Goal: Task Accomplishment & Management: Manage account settings

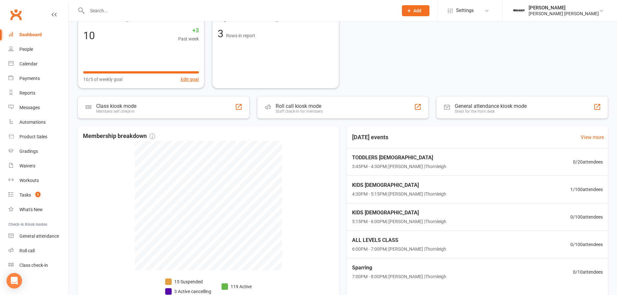
scroll to position [135, 0]
click at [387, 178] on div "KIDS [DEMOGRAPHIC_DATA] 4:30PM - 5:15PM | [PERSON_NAME] | Thornleigh 1 / 100 at…" at bounding box center [478, 189] width 272 height 28
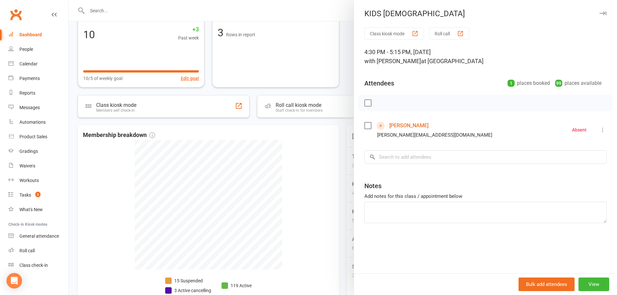
click at [413, 125] on link "[PERSON_NAME]" at bounding box center [409, 126] width 39 height 10
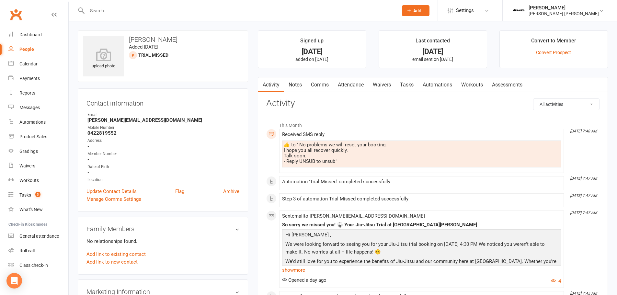
click at [342, 83] on link "Attendance" at bounding box center [350, 84] width 35 height 15
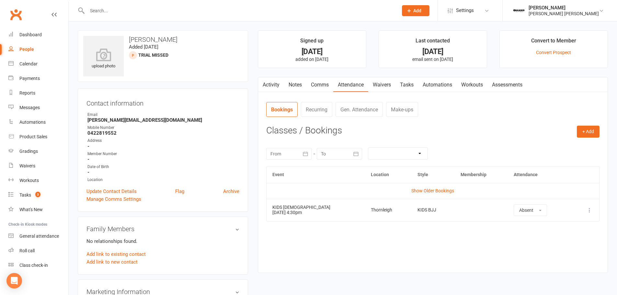
click at [587, 211] on icon at bounding box center [590, 210] width 6 height 6
click at [589, 211] on icon at bounding box center [590, 210] width 6 height 6
click at [556, 249] on link "Remove booking" at bounding box center [561, 248] width 64 height 13
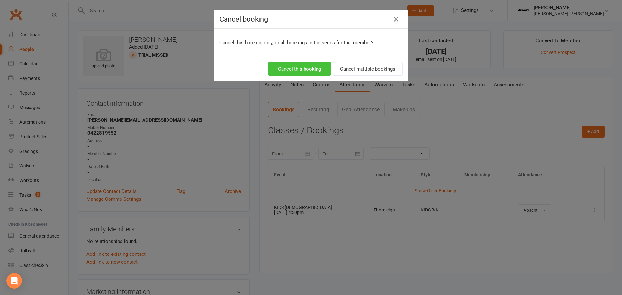
click at [306, 71] on button "Cancel this booking" at bounding box center [299, 69] width 63 height 14
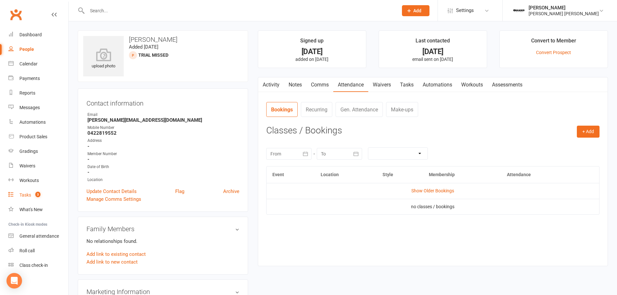
click at [23, 195] on div "Tasks" at bounding box center [25, 194] width 12 height 5
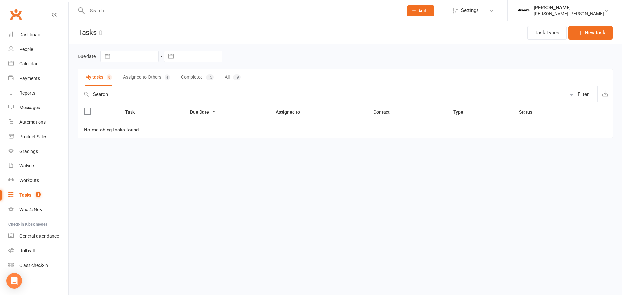
click at [162, 77] on button "Assigned to Others 4" at bounding box center [146, 77] width 47 height 17
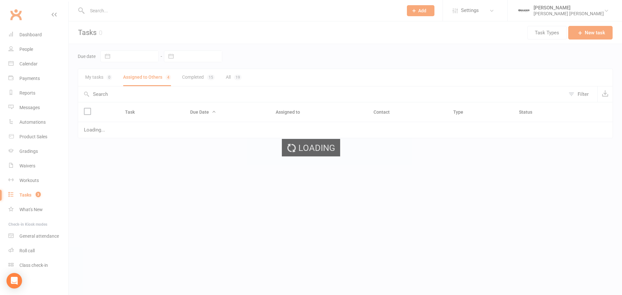
select select "started"
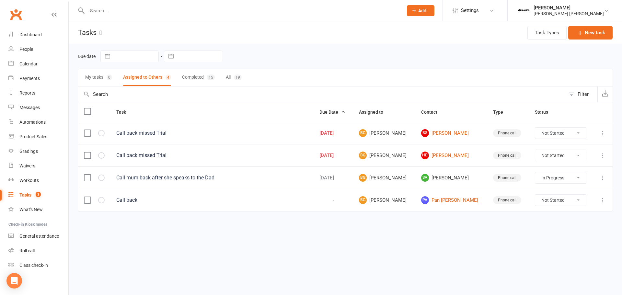
select select "started"
click at [544, 155] on select "Not Started In Progress Waiting Complete" at bounding box center [560, 155] width 51 height 11
click at [544, 154] on select "Not Started In Progress Waiting Complete" at bounding box center [560, 155] width 51 height 11
click at [440, 130] on link "BS [PERSON_NAME]" at bounding box center [451, 133] width 60 height 8
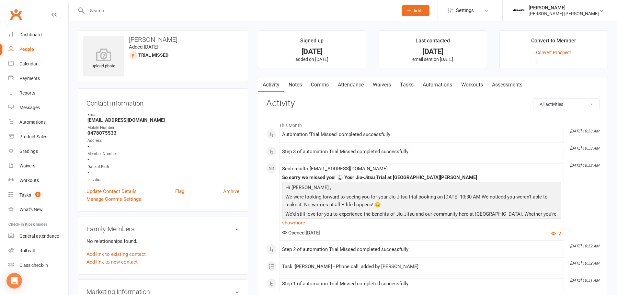
click at [326, 84] on link "Comms" at bounding box center [320, 84] width 27 height 15
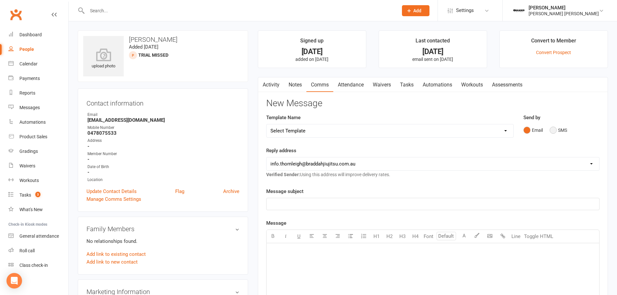
click at [565, 131] on button "SMS" at bounding box center [558, 130] width 17 height 12
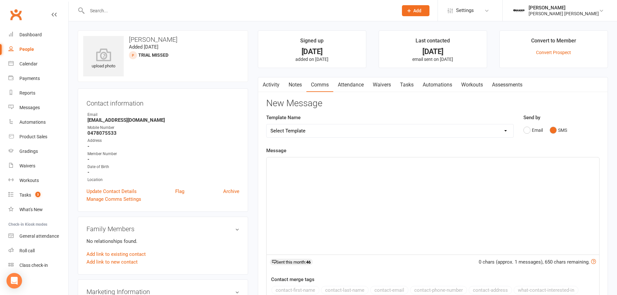
click at [291, 186] on div "﻿" at bounding box center [433, 205] width 333 height 97
click at [28, 34] on div "Dashboard" at bounding box center [30, 34] width 22 height 5
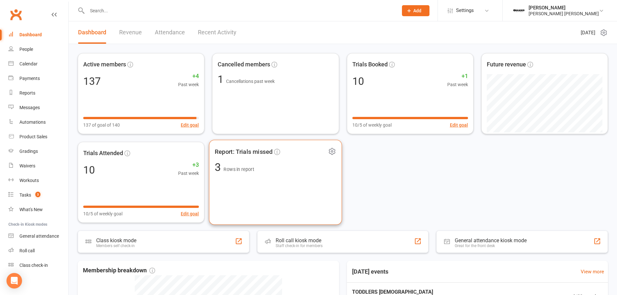
click at [282, 195] on div "Report: Trials missed 3 Rows in report" at bounding box center [275, 182] width 133 height 85
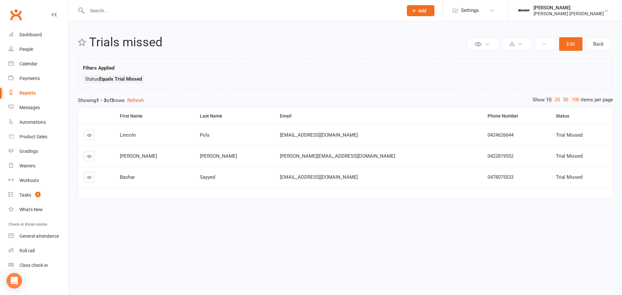
click at [93, 134] on link at bounding box center [89, 135] width 10 height 10
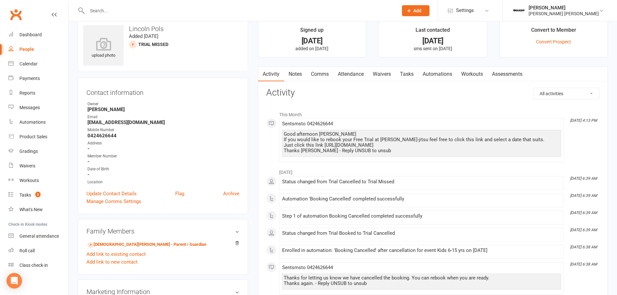
scroll to position [18, 0]
click at [22, 37] on div "Dashboard" at bounding box center [30, 34] width 22 height 5
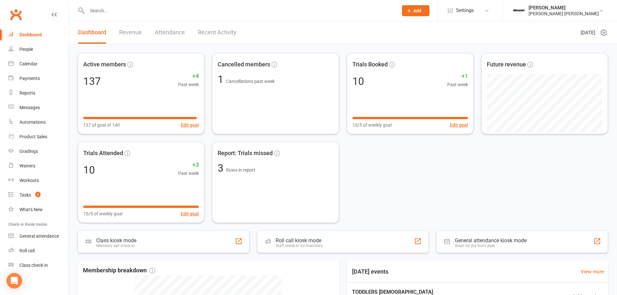
click at [126, 34] on link "Revenue" at bounding box center [130, 32] width 23 height 22
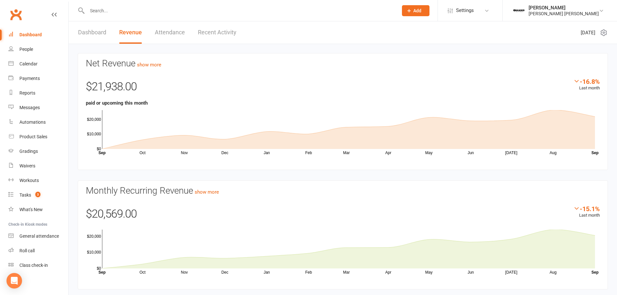
click at [90, 34] on link "Dashboard" at bounding box center [92, 32] width 28 height 22
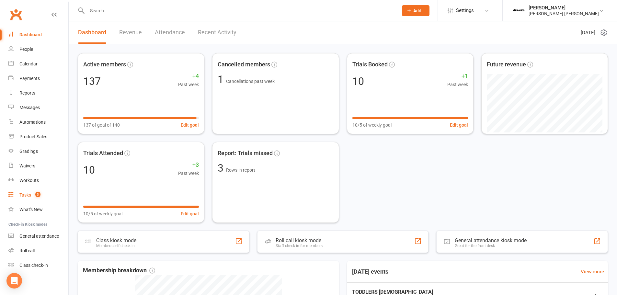
click at [30, 194] on div "Tasks" at bounding box center [25, 194] width 12 height 5
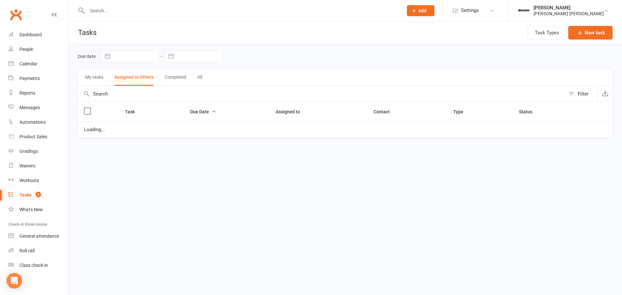
select select "started"
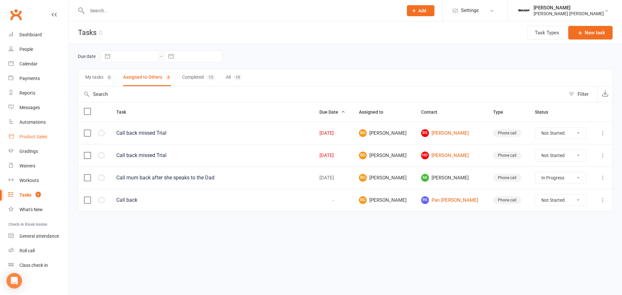
click at [29, 138] on div "Product Sales" at bounding box center [33, 136] width 28 height 5
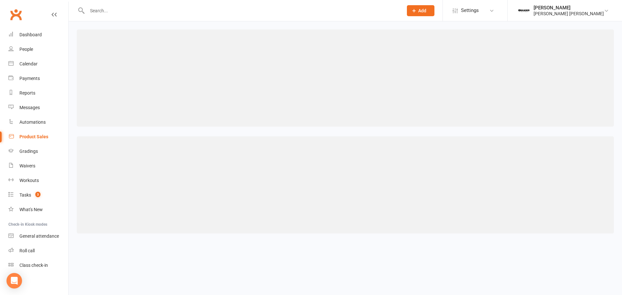
select select "50"
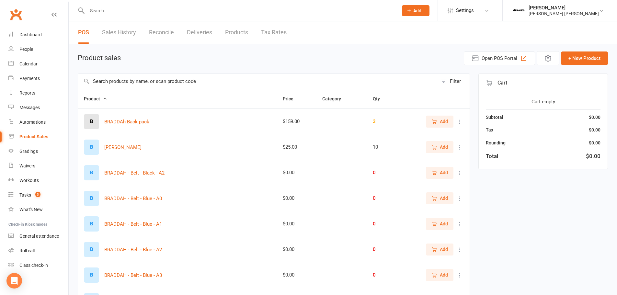
click at [119, 37] on link "Sales History" at bounding box center [119, 32] width 34 height 22
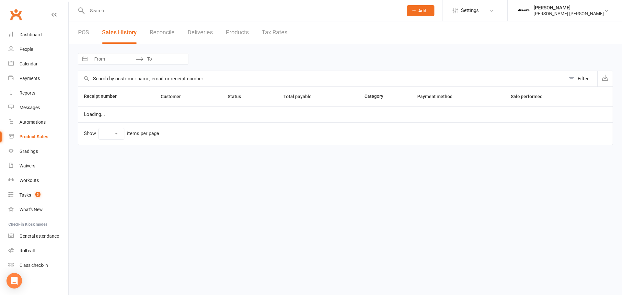
select select "25"
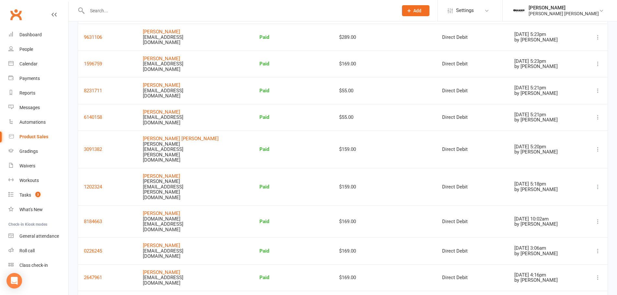
scroll to position [469, 0]
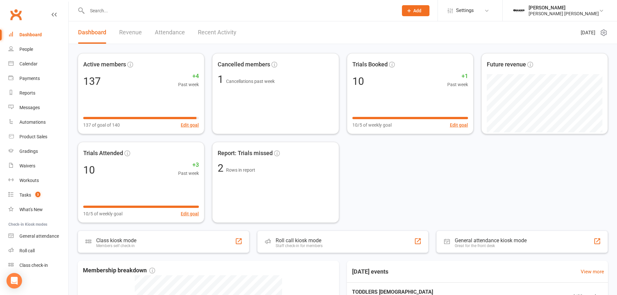
click at [132, 35] on link "Revenue" at bounding box center [130, 32] width 23 height 22
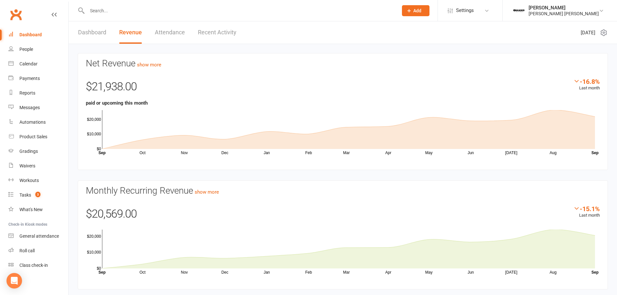
click at [203, 38] on link "Recent Activity" at bounding box center [217, 32] width 39 height 22
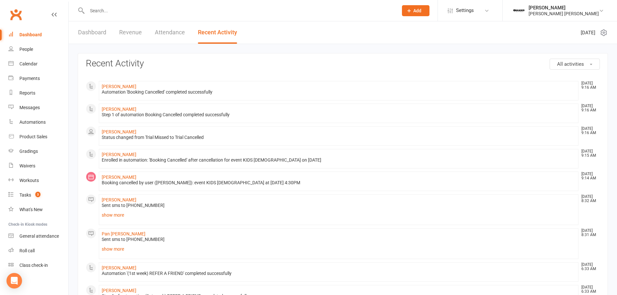
click at [86, 32] on link "Dashboard" at bounding box center [92, 32] width 28 height 22
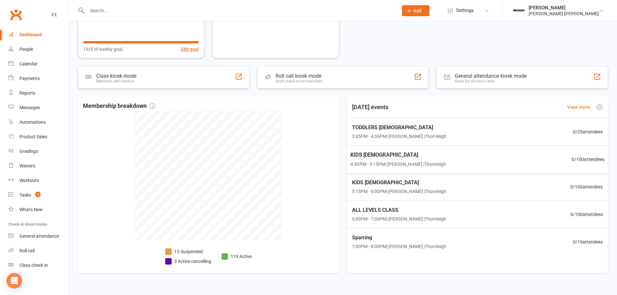
scroll to position [177, 0]
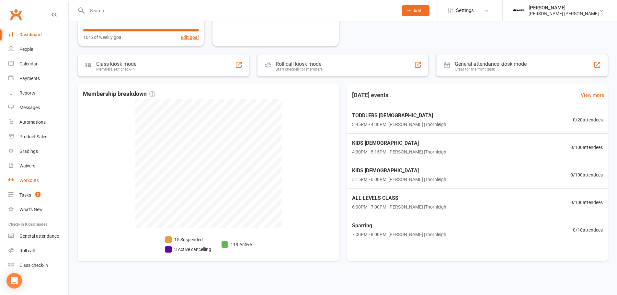
click at [22, 180] on div "Workouts" at bounding box center [28, 180] width 19 height 5
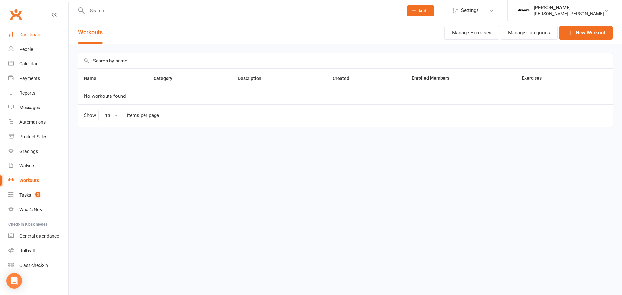
click at [29, 37] on div "Dashboard" at bounding box center [30, 34] width 22 height 5
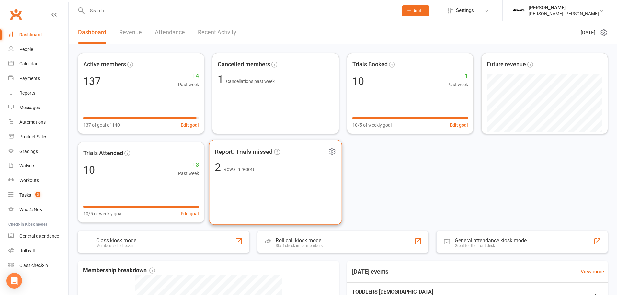
click at [311, 192] on div "Report: Trials missed 2 Rows in report" at bounding box center [275, 182] width 133 height 85
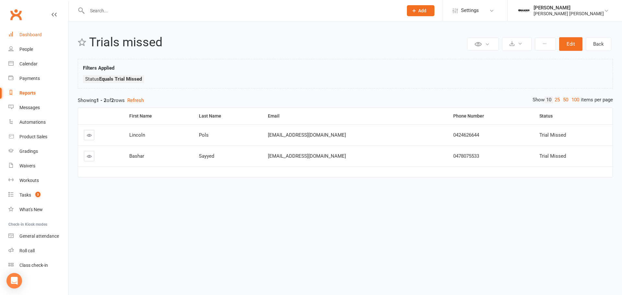
click at [38, 38] on link "Dashboard" at bounding box center [38, 35] width 60 height 15
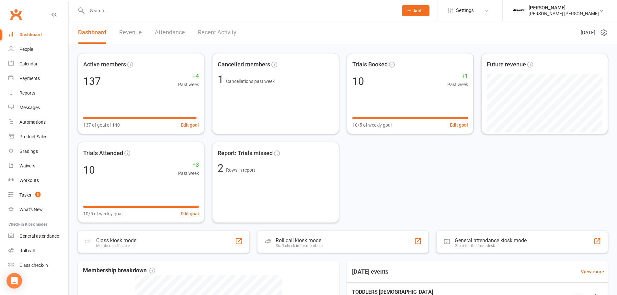
click at [164, 32] on link "Attendance" at bounding box center [170, 32] width 30 height 22
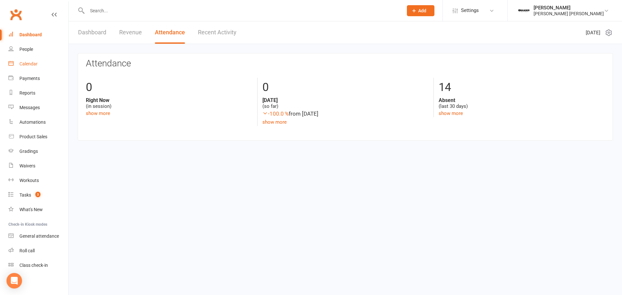
click at [39, 59] on link "Calendar" at bounding box center [38, 64] width 60 height 15
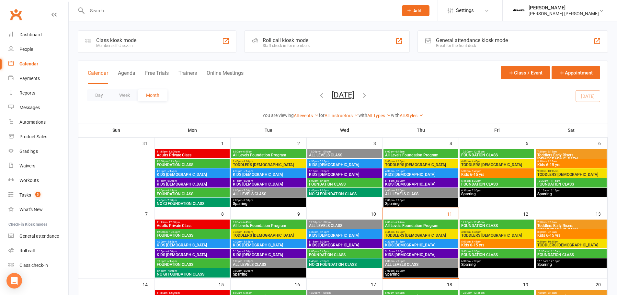
click at [424, 222] on span "6:00am - 6:45am" at bounding box center [421, 222] width 72 height 3
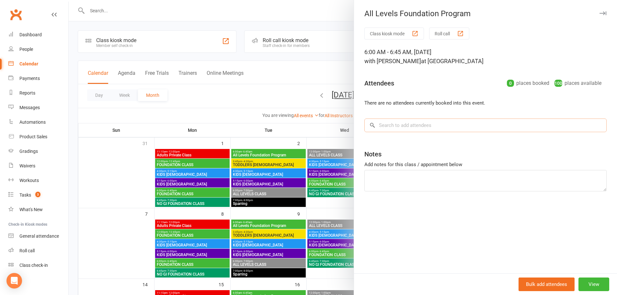
click at [413, 126] on input "search" at bounding box center [486, 126] width 242 height 14
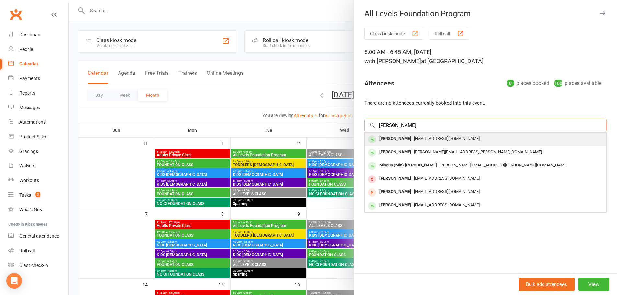
type input "adam pal"
click at [463, 136] on span "adamjpalethorpe@gmail.com" at bounding box center [447, 138] width 66 height 5
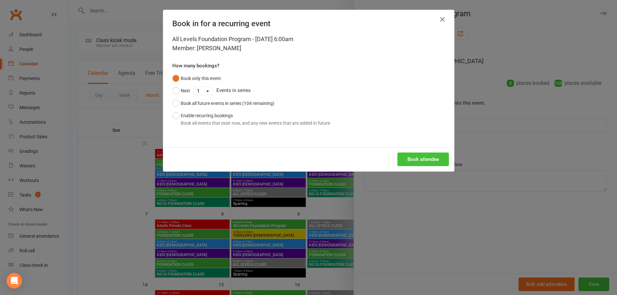
drag, startPoint x: 412, startPoint y: 156, endPoint x: 416, endPoint y: 158, distance: 4.9
click at [412, 156] on button "Book attendee" at bounding box center [424, 160] width 52 height 14
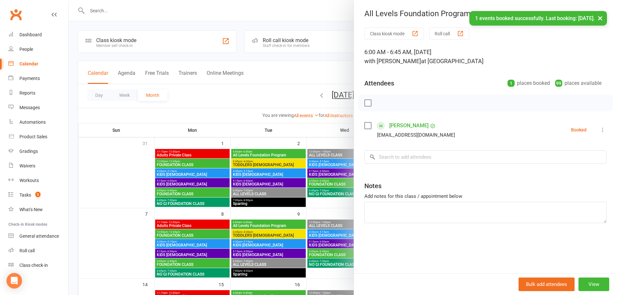
click at [600, 129] on icon at bounding box center [603, 130] width 6 height 6
click at [587, 172] on link "Check in" at bounding box center [569, 168] width 76 height 13
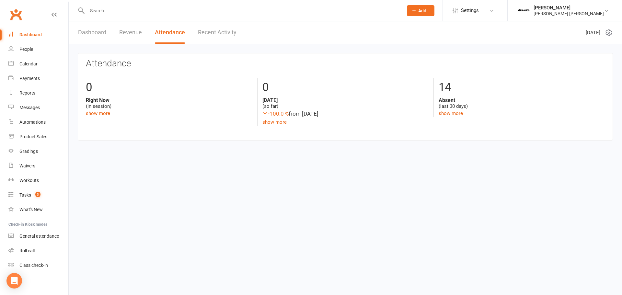
click at [208, 34] on link "Recent Activity" at bounding box center [217, 32] width 39 height 22
